Goal: Task Accomplishment & Management: Complete application form

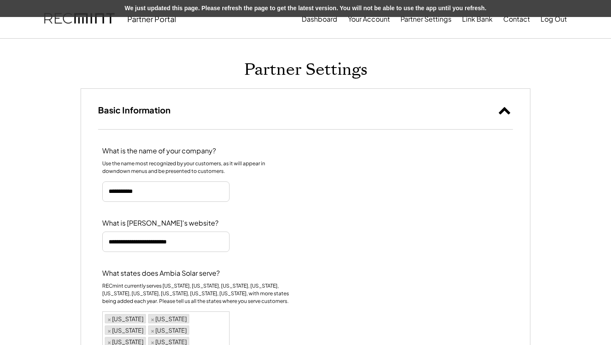
select select "********"
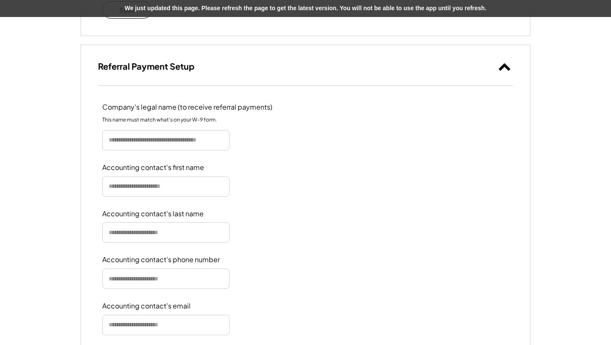
scroll to position [477, 0]
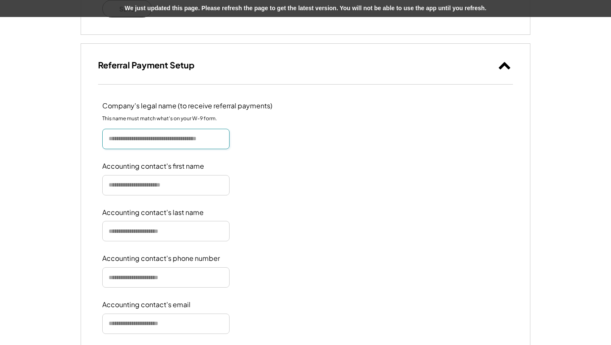
click at [166, 129] on input "input" at bounding box center [165, 139] width 127 height 20
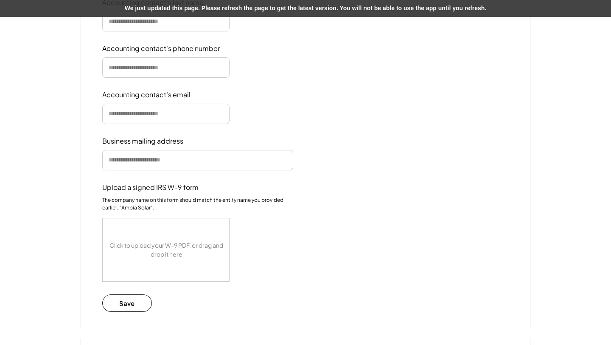
scroll to position [699, 0]
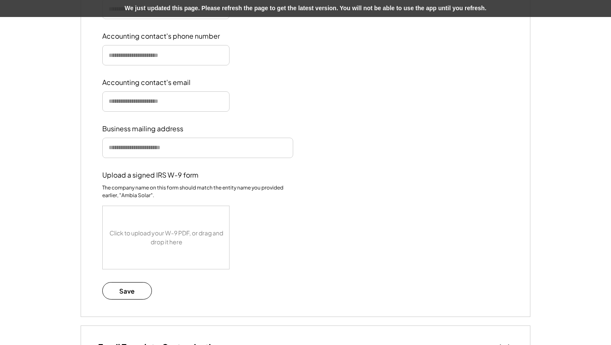
click at [180, 138] on input "input" at bounding box center [197, 148] width 191 height 20
type input "**********"
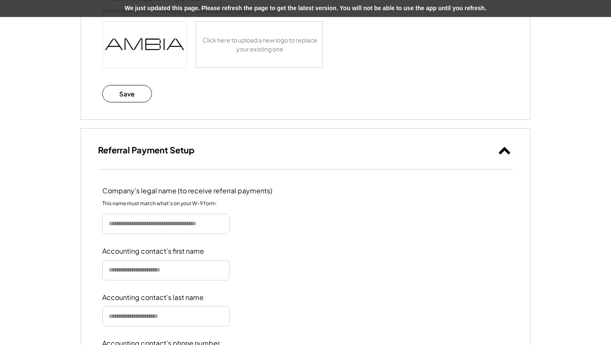
scroll to position [394, 0]
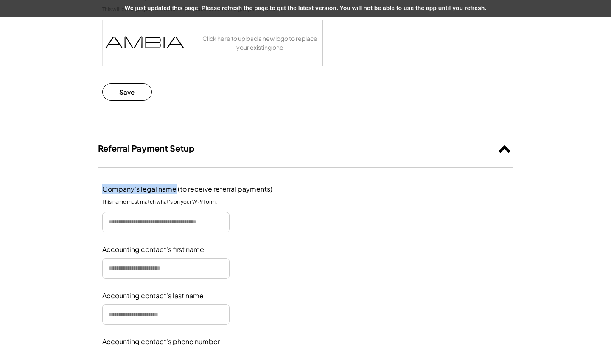
drag, startPoint x: 100, startPoint y: 177, endPoint x: 175, endPoint y: 177, distance: 75.1
copy div "Company's legal name"
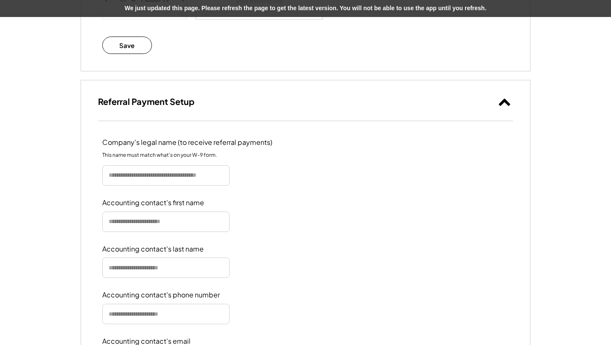
click at [121, 186] on div "Company's legal name (to receive referral payments) This name must match what's…" at bounding box center [305, 348] width 449 height 454
click at [121, 198] on div "Accounting contact's first name" at bounding box center [153, 202] width 102 height 9
drag, startPoint x: 121, startPoint y: 190, endPoint x: 215, endPoint y: 191, distance: 94.7
click at [215, 198] on div "Accounting contact's first name" at bounding box center [305, 215] width 407 height 34
copy div "Accounting contact's first name"
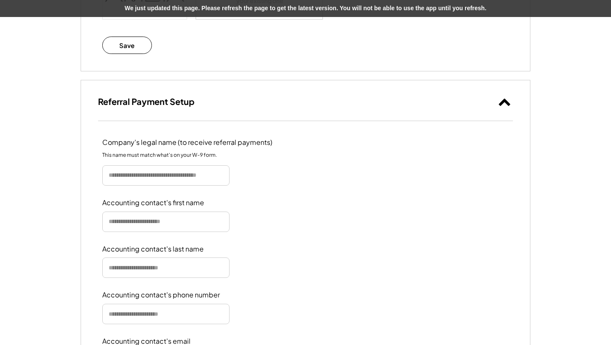
click at [117, 244] on div "Accounting contact's last name" at bounding box center [152, 248] width 101 height 9
drag, startPoint x: 116, startPoint y: 236, endPoint x: 206, endPoint y: 237, distance: 90.0
click at [206, 244] on div "Accounting contact's last name" at bounding box center [305, 261] width 407 height 34
copy div "Accounting contact's last name"
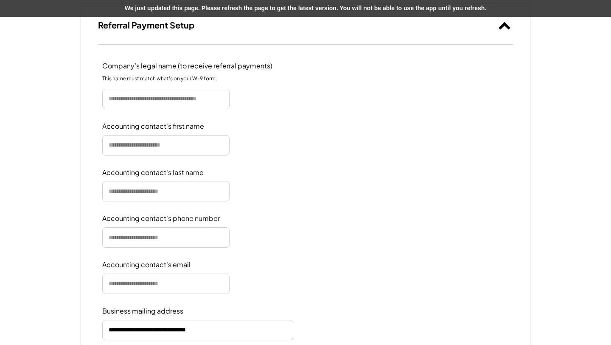
scroll to position [554, 0]
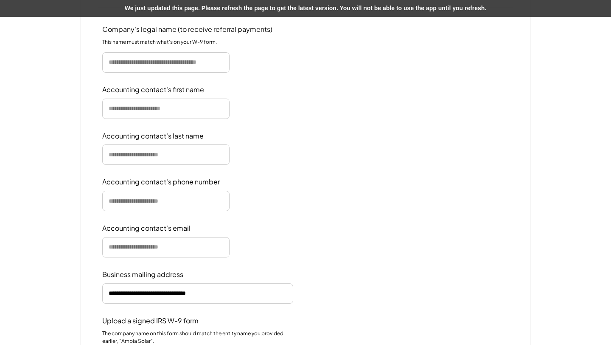
click at [112, 177] on div "Accounting contact's phone number" at bounding box center [161, 181] width 118 height 9
drag, startPoint x: 112, startPoint y: 171, endPoint x: 215, endPoint y: 172, distance: 103.1
click at [215, 177] on div "Accounting contact's phone number" at bounding box center [161, 181] width 118 height 9
copy div "Accounting contact's phone number"
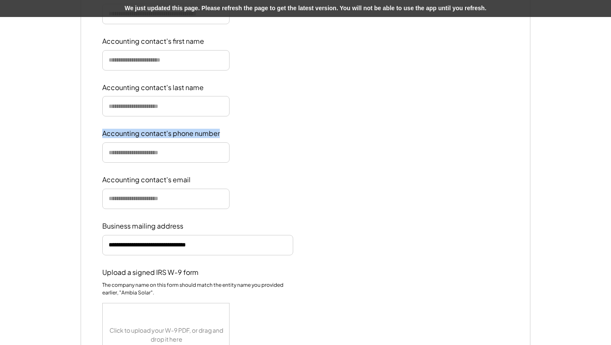
scroll to position [602, 0]
click at [115, 176] on div "Accounting contact's email" at bounding box center [146, 180] width 88 height 9
drag, startPoint x: 115, startPoint y: 169, endPoint x: 181, endPoint y: 169, distance: 65.4
click at [181, 176] on div "Accounting contact's email" at bounding box center [146, 180] width 88 height 9
copy div "Accounting contact's email"
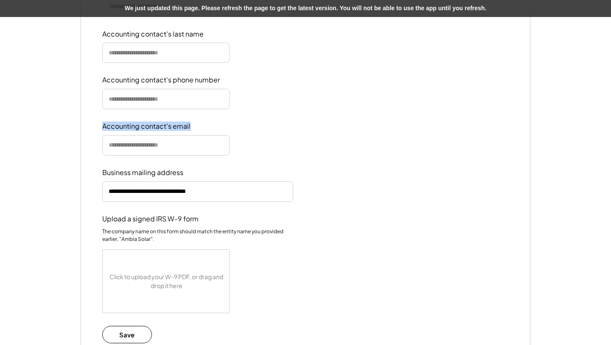
scroll to position [660, 0]
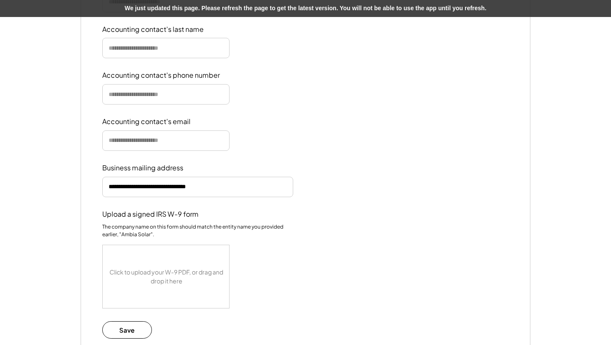
click at [129, 150] on div "Company's legal name (to receive referral payments) This name must match what's…" at bounding box center [305, 129] width 449 height 454
click at [126, 163] on div "Business mailing address" at bounding box center [144, 167] width 85 height 9
drag, startPoint x: 126, startPoint y: 154, endPoint x: 160, endPoint y: 157, distance: 34.1
click at [159, 163] on div "Business mailing address" at bounding box center [144, 167] width 85 height 9
copy div "Business mailing address"
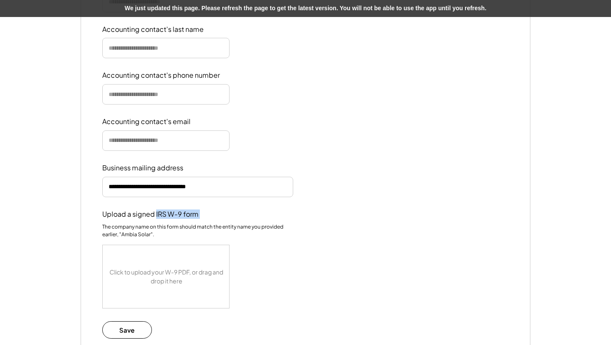
drag, startPoint x: 155, startPoint y: 203, endPoint x: 221, endPoint y: 205, distance: 65.4
click at [221, 210] on div "Upload a signed IRS W-9 form The company name on this form should match the ent…" at bounding box center [305, 259] width 407 height 98
copy div "IRS W-9 form"
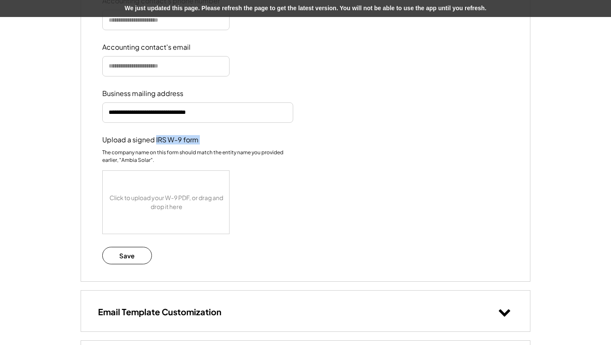
scroll to position [750, 0]
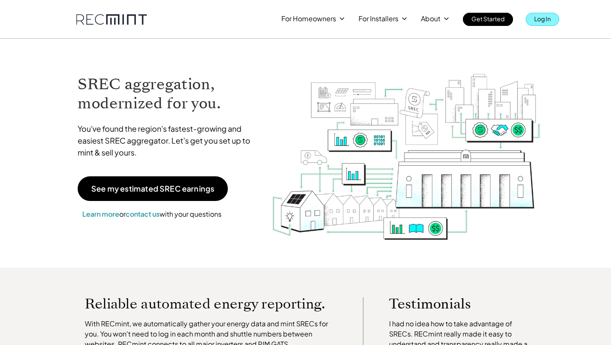
click at [534, 20] on link "Log In" at bounding box center [543, 19] width 34 height 13
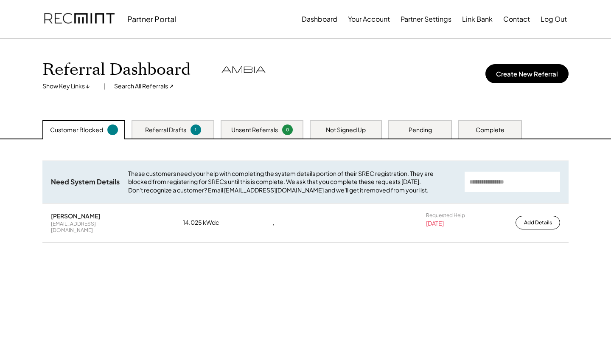
scroll to position [23, 0]
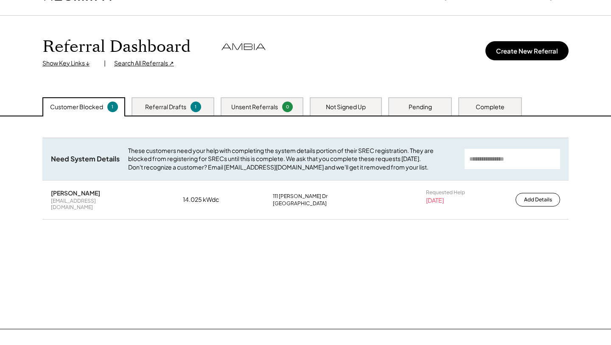
click at [200, 107] on div "Referral Drafts 1" at bounding box center [173, 106] width 83 height 18
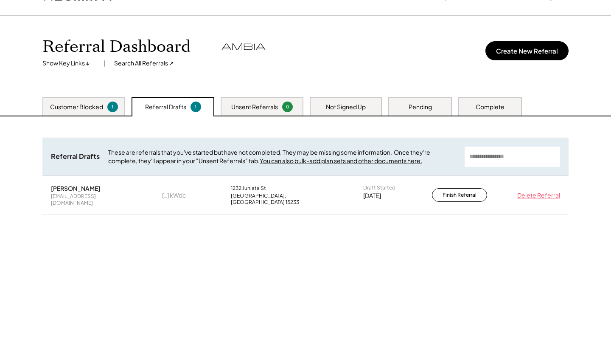
click at [259, 113] on div "Unsent Referrals 0" at bounding box center [262, 106] width 83 height 18
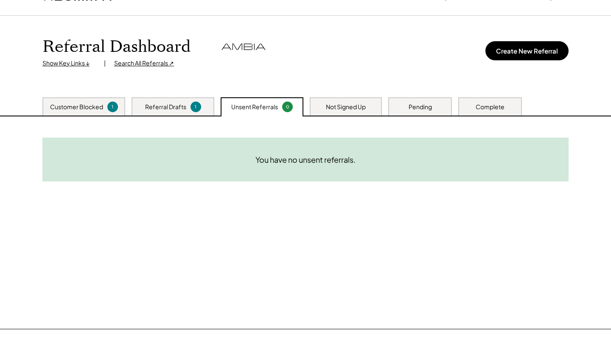
click at [354, 103] on div "Not Signed Up" at bounding box center [346, 107] width 40 height 8
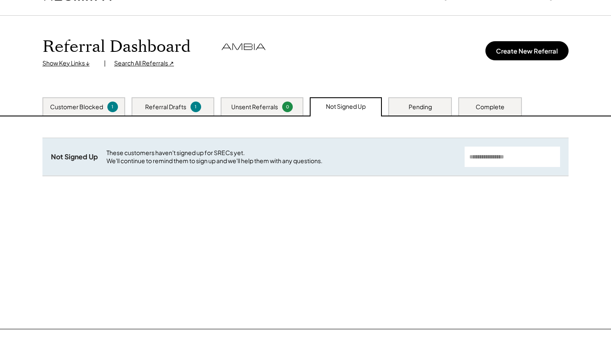
click at [448, 109] on div "Pending" at bounding box center [420, 106] width 64 height 18
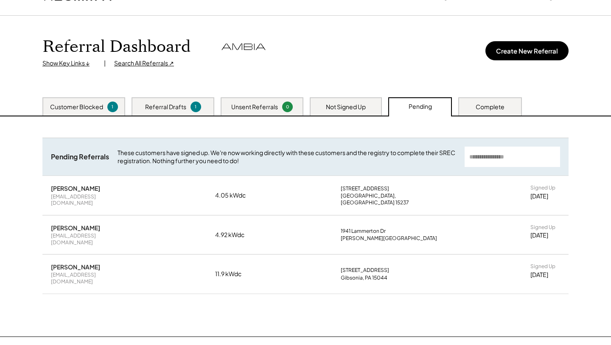
click at [342, 104] on div "Not Signed Up" at bounding box center [346, 107] width 40 height 8
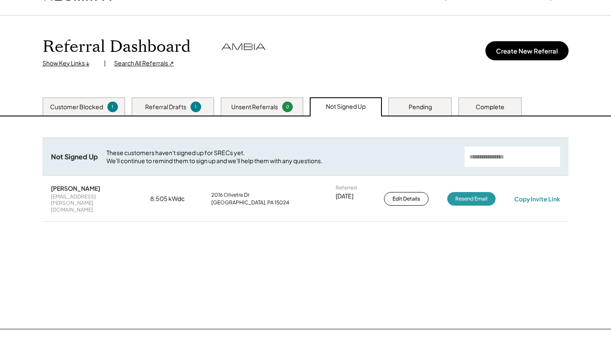
click at [424, 104] on div "Pending" at bounding box center [420, 107] width 23 height 8
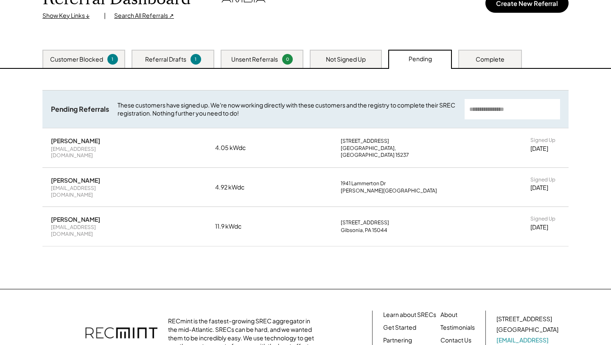
scroll to position [74, 0]
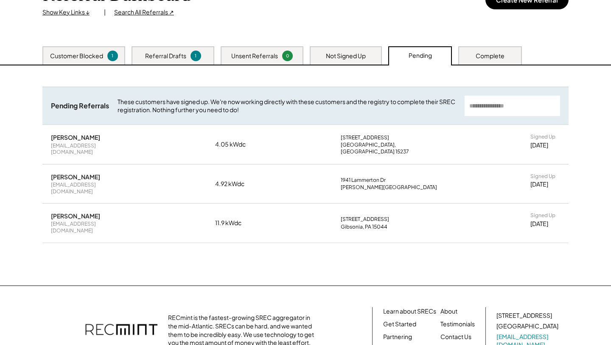
click at [494, 52] on div "Complete" at bounding box center [490, 56] width 29 height 8
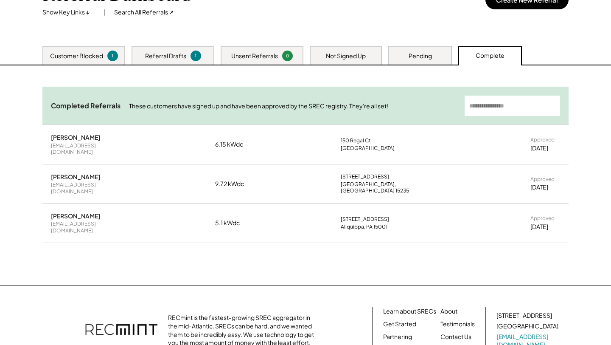
click at [430, 151] on div "Jonathan Skocik herogrant77@gmail.com 6.15 kWdc 150 Regal Ct Monroeville, PA 15…" at bounding box center [305, 144] width 526 height 39
click at [291, 187] on div "Mara Mosser mamel8097@gmail.com 9.72 kWdc 418 White Birch Dr Pittsburgh, PA 152…" at bounding box center [305, 183] width 526 height 39
click at [288, 211] on div "DAVID Bufalini jab153@comcast.net 5.1 kWdc 4027 Forest Dr Aliquippa, PA 15001 A…" at bounding box center [305, 222] width 526 height 39
click at [380, 49] on div "Not Signed Up" at bounding box center [346, 55] width 72 height 18
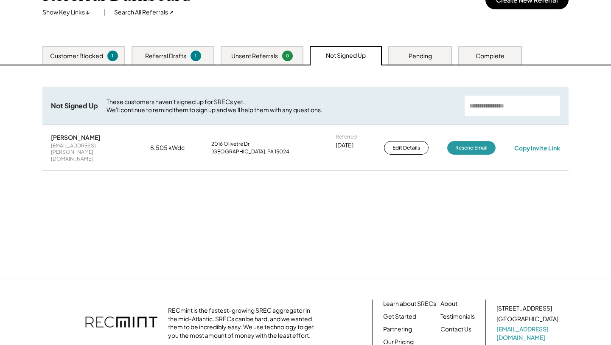
click at [432, 44] on div "Referral Dashboard Show Key Links ↓ | Search All Referrals ↗ Create New Referral" at bounding box center [305, 5] width 543 height 81
click at [407, 53] on div "Pending" at bounding box center [420, 55] width 64 height 18
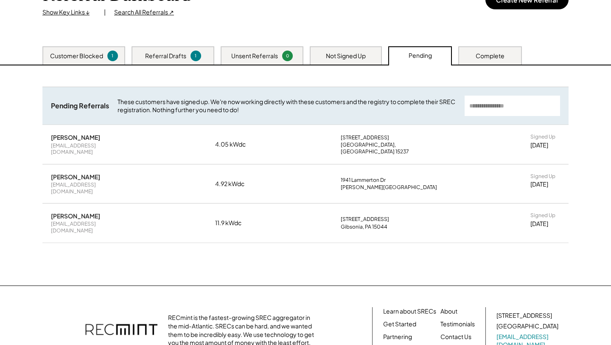
click at [230, 60] on div "Unsent Referrals 0" at bounding box center [262, 55] width 83 height 18
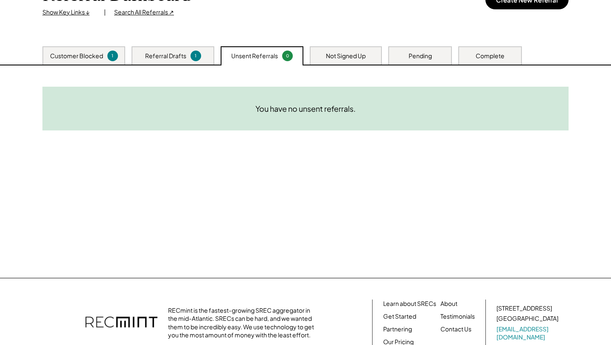
click at [196, 60] on div "1" at bounding box center [196, 56] width 11 height 11
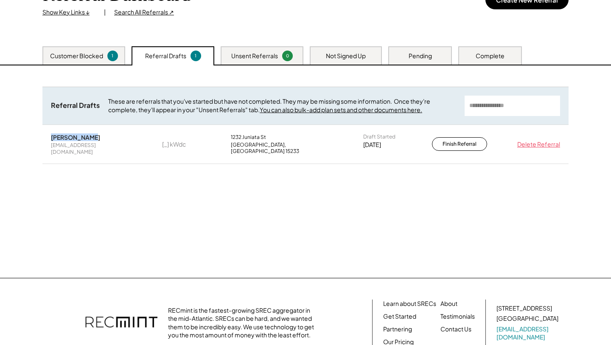
drag, startPoint x: 48, startPoint y: 134, endPoint x: 86, endPoint y: 140, distance: 39.1
click at [86, 140] on div "Kurtis Hardy kurtis@ampedairsoft.com [_] kWdc 1232 Juniata St Pittsburgh, PA 15…" at bounding box center [305, 144] width 526 height 39
copy div "Kurtis Hardy"
